Goal: Find specific page/section: Find specific page/section

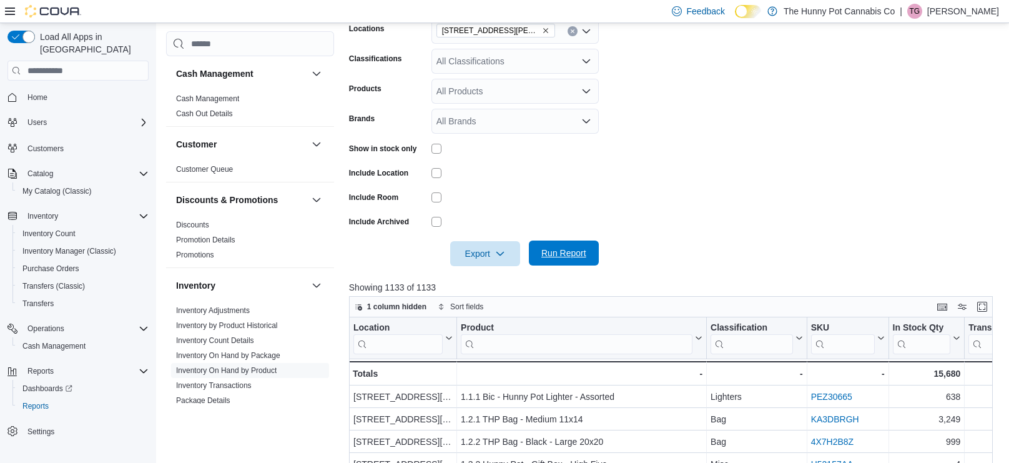
scroll to position [97, 0]
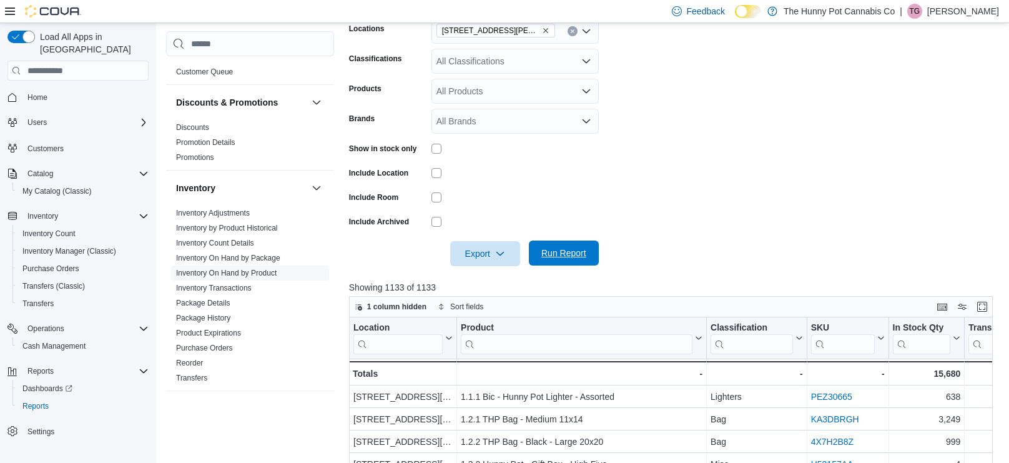
click at [561, 251] on span "Run Report" at bounding box center [563, 253] width 45 height 12
click at [471, 257] on span "Export" at bounding box center [485, 252] width 55 height 25
click at [474, 277] on span "Export to Excel" at bounding box center [487, 278] width 56 height 10
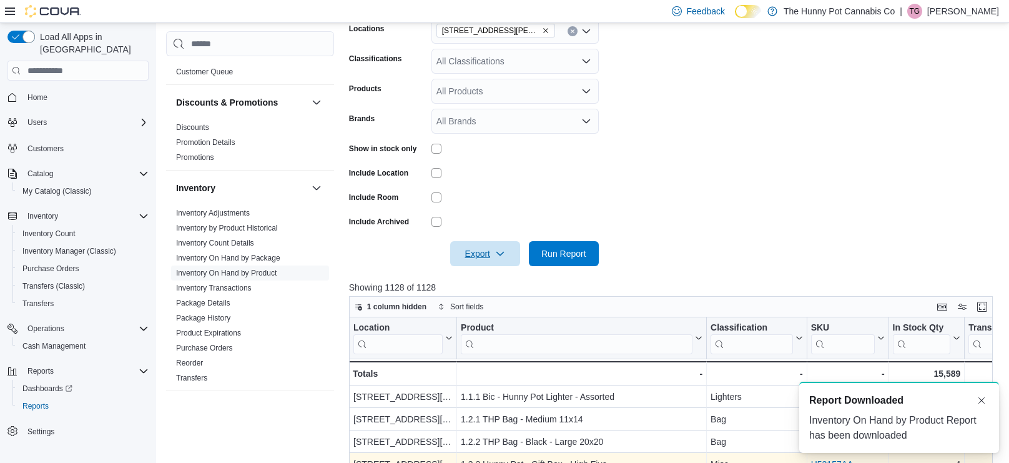
scroll to position [0, 0]
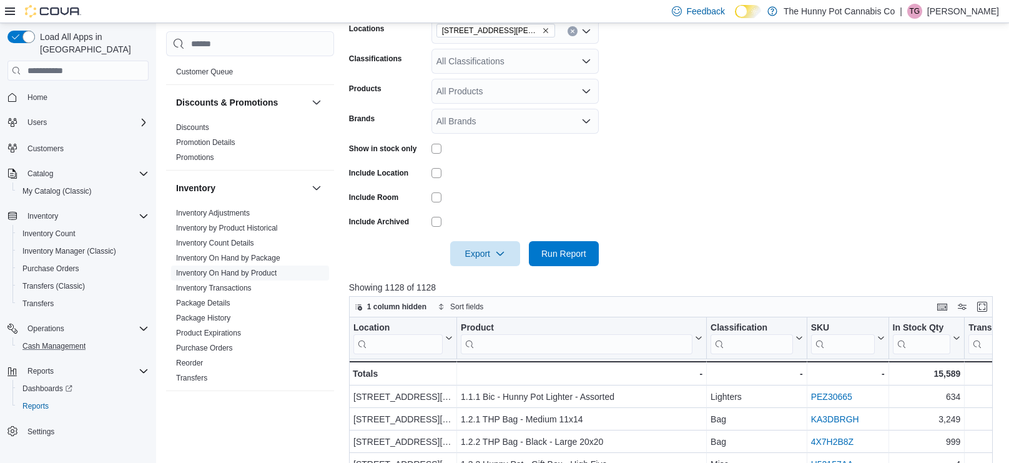
drag, startPoint x: 91, startPoint y: 332, endPoint x: 292, endPoint y: -62, distance: 442.3
click at [292, 0] on html "Feedback Dark Mode The Hunny Pot Cannabis Co | TG [PERSON_NAME] Load All Apps i…" at bounding box center [504, 20] width 1009 height 463
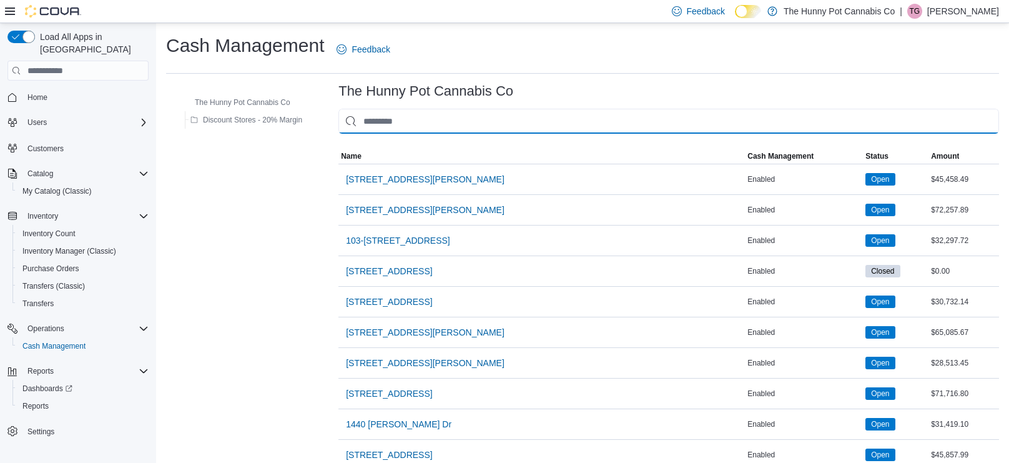
click at [412, 120] on input "This is a search bar. As you type, the results lower in the page will automatic…" at bounding box center [668, 121] width 661 height 25
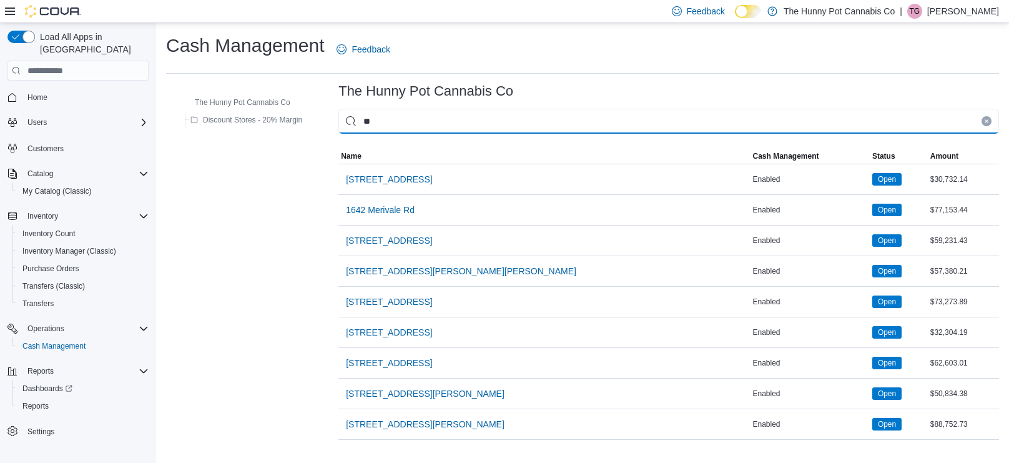
type input "***"
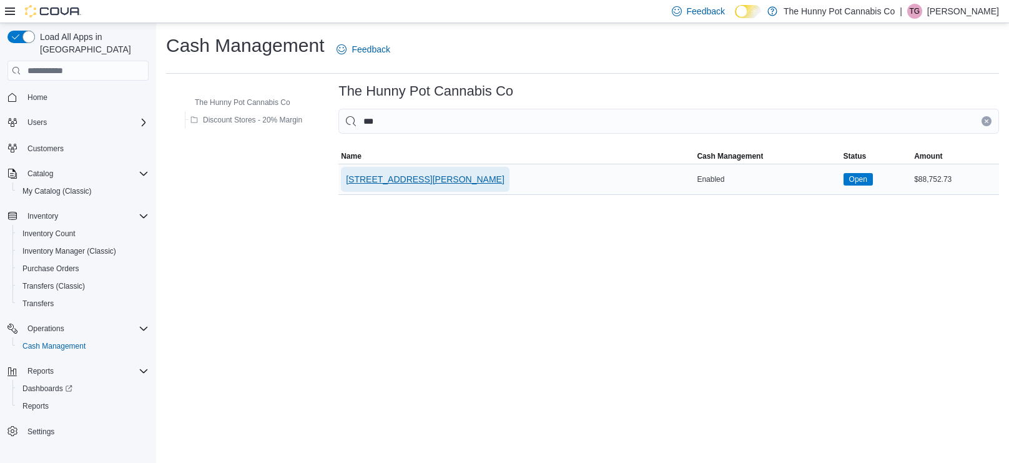
click at [368, 184] on span "[STREET_ADDRESS][PERSON_NAME]" at bounding box center [425, 179] width 159 height 12
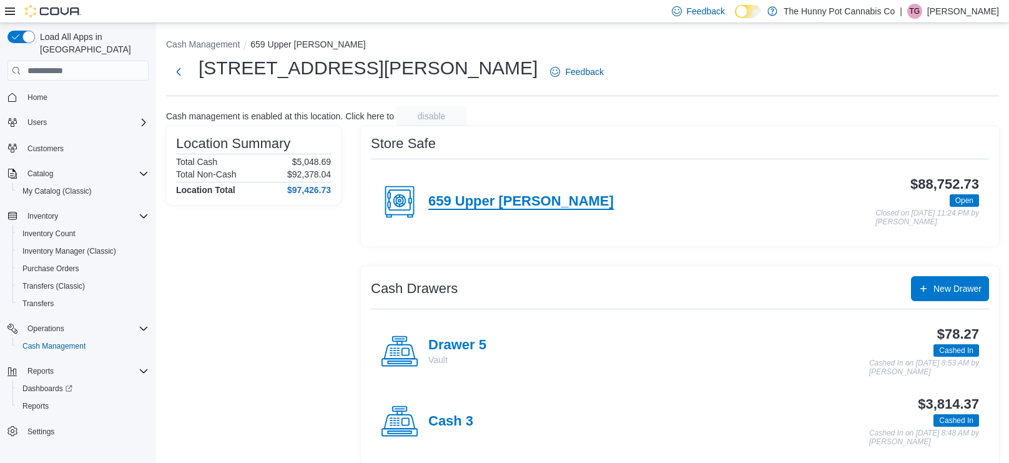
click at [430, 201] on h4 "659 Upper James" at bounding box center [520, 202] width 185 height 16
